Goal: Information Seeking & Learning: Learn about a topic

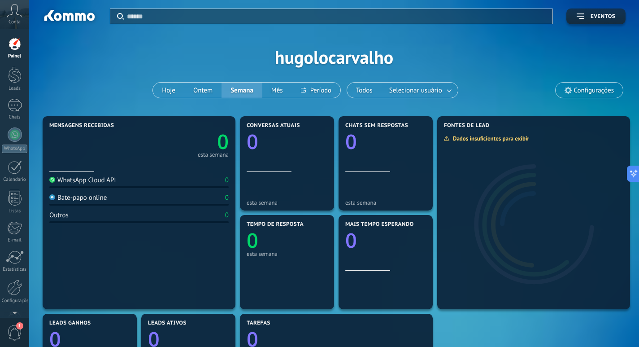
click at [0, 75] on link "Leads" at bounding box center [14, 78] width 29 height 25
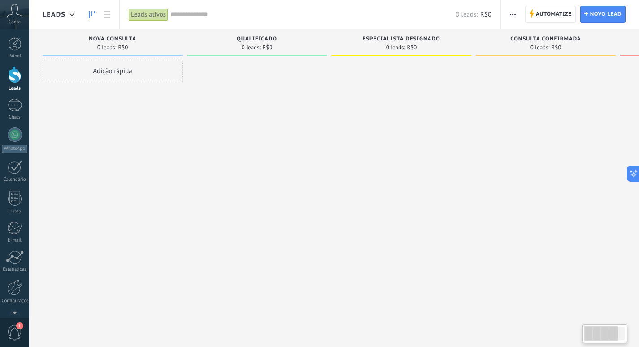
click at [242, 77] on div at bounding box center [257, 175] width 140 height 230
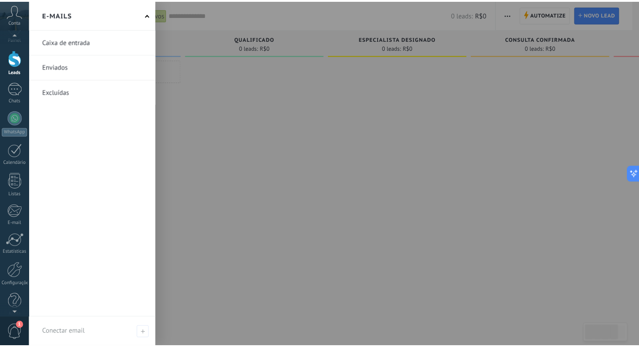
scroll to position [26, 0]
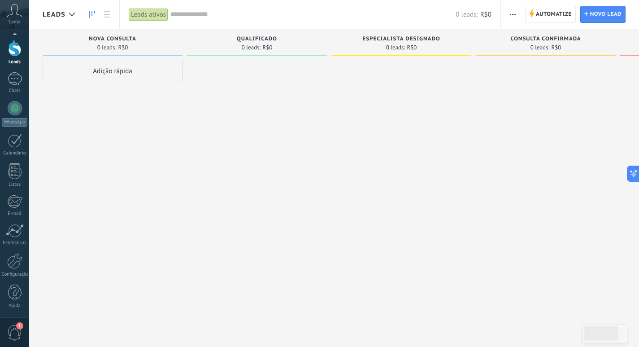
click at [16, 332] on span "1" at bounding box center [14, 333] width 15 height 16
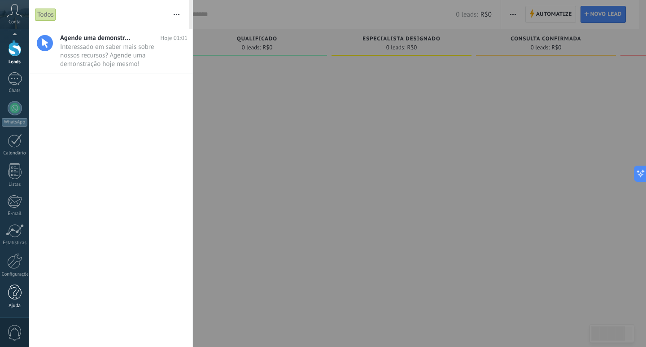
click at [9, 305] on div "Ajuda" at bounding box center [15, 306] width 26 height 6
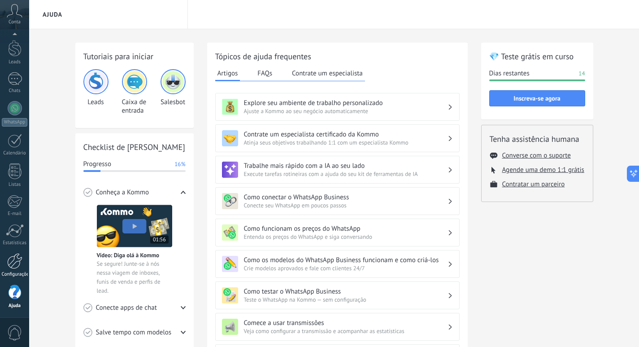
click at [9, 257] on div at bounding box center [14, 261] width 15 height 16
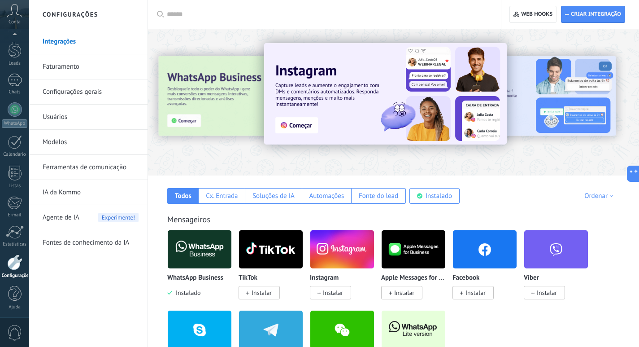
scroll to position [26, 0]
